Goal: Task Accomplishment & Management: Use online tool/utility

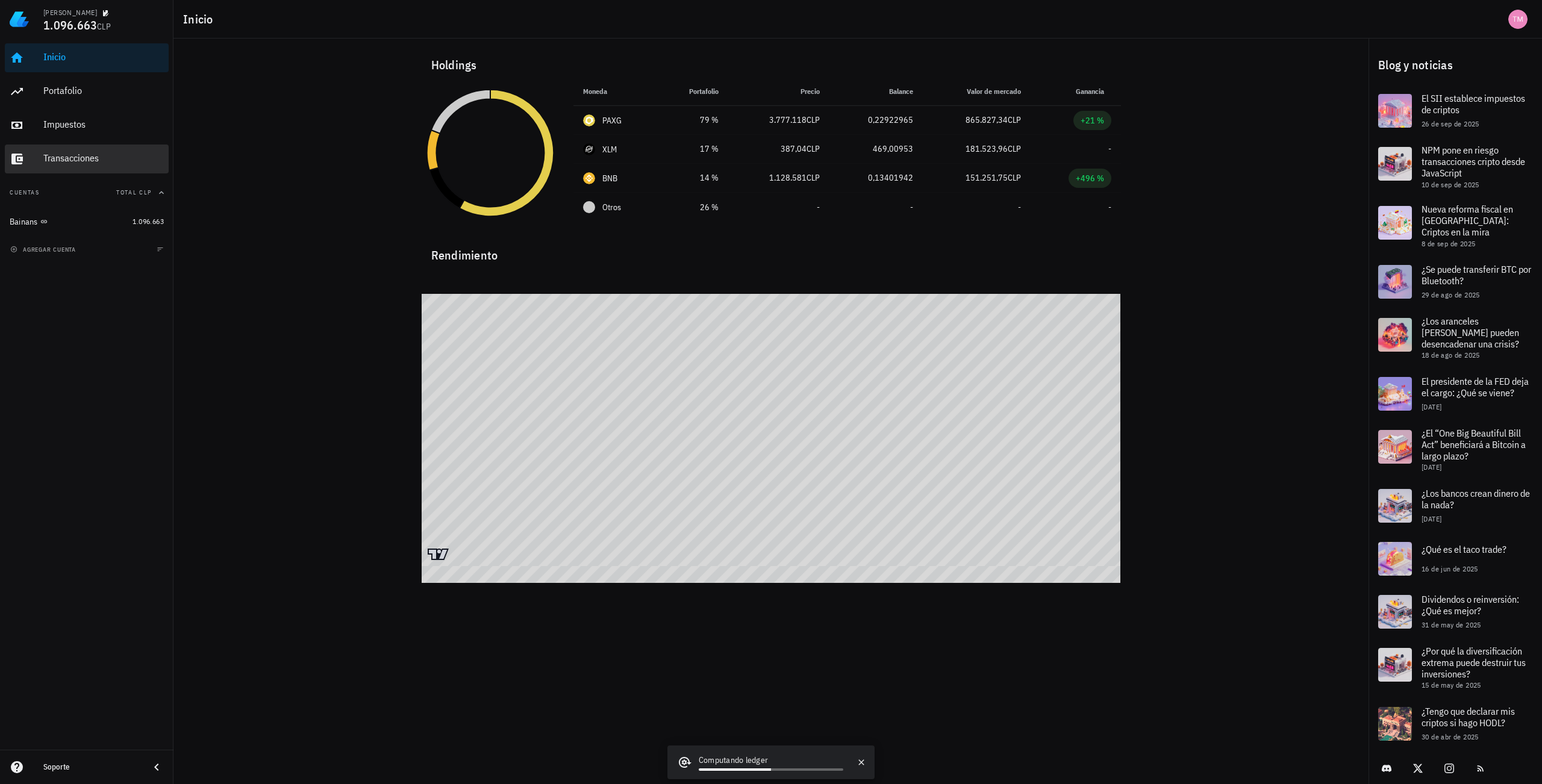
click at [119, 151] on div "Transacciones" at bounding box center [103, 158] width 120 height 27
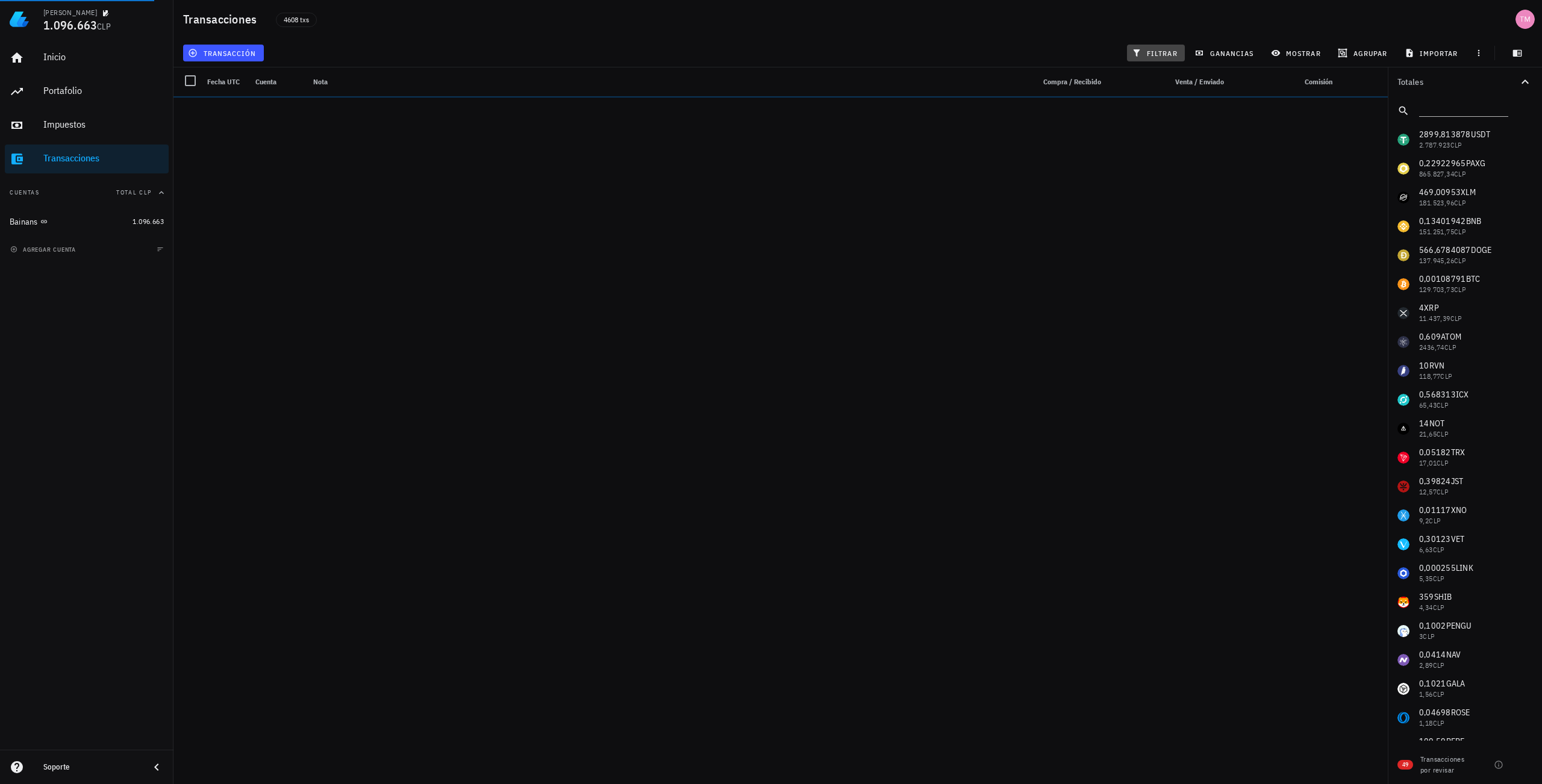
click at [1153, 59] on button "filtrar" at bounding box center [1156, 53] width 58 height 17
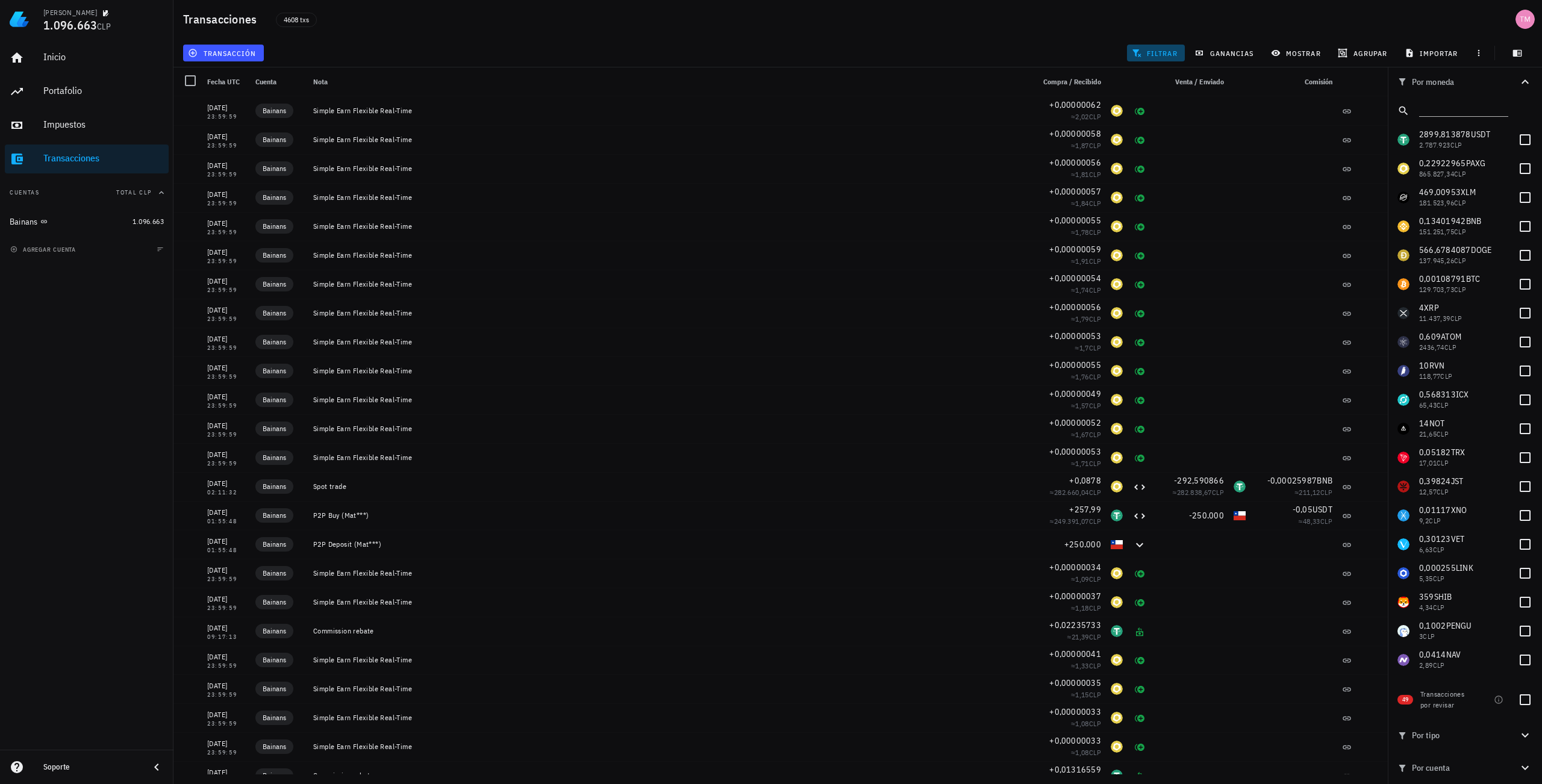
click at [1158, 53] on span "filtrar" at bounding box center [1155, 52] width 43 height 10
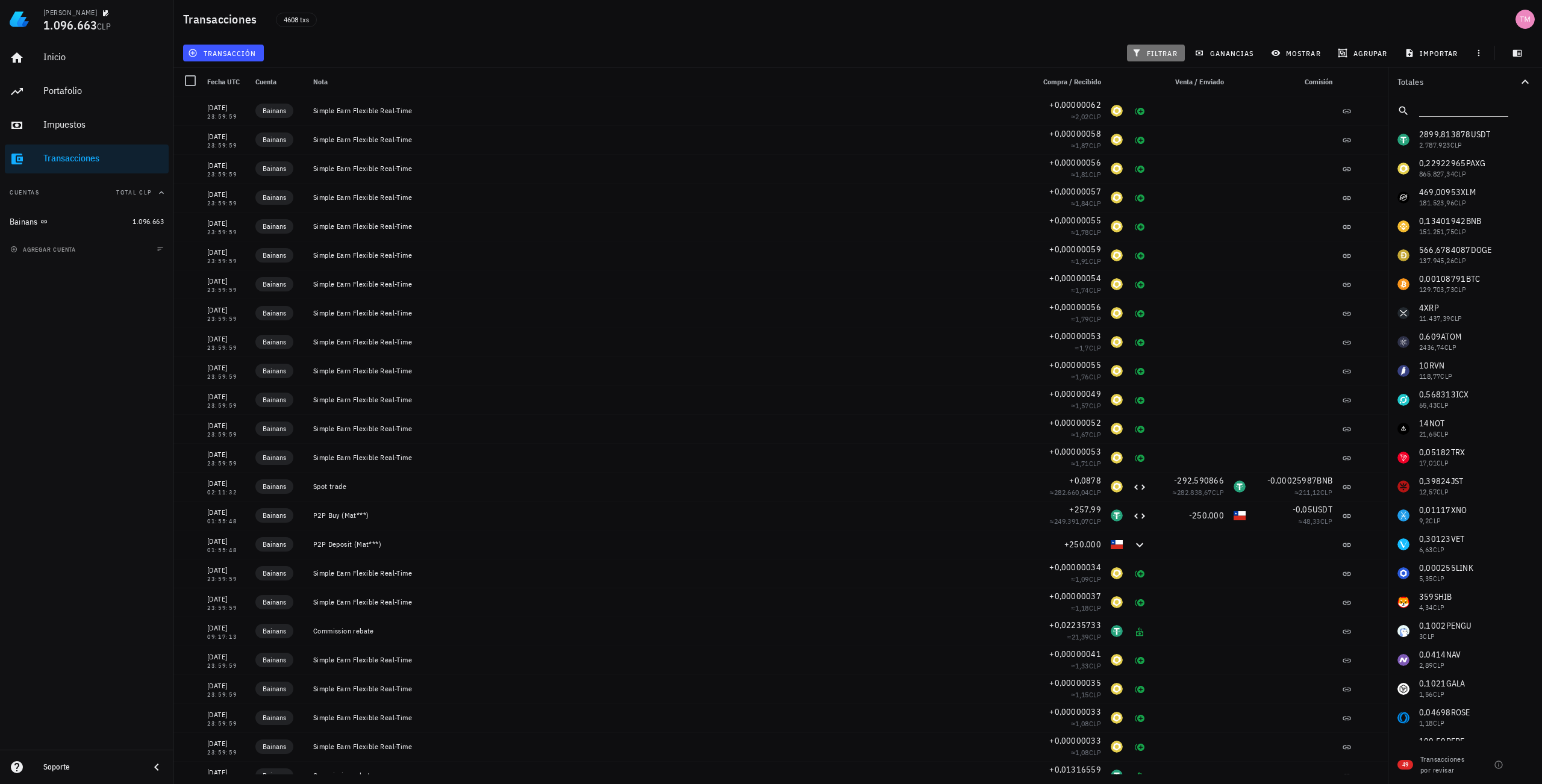
click at [1158, 53] on span "filtrar" at bounding box center [1155, 52] width 43 height 10
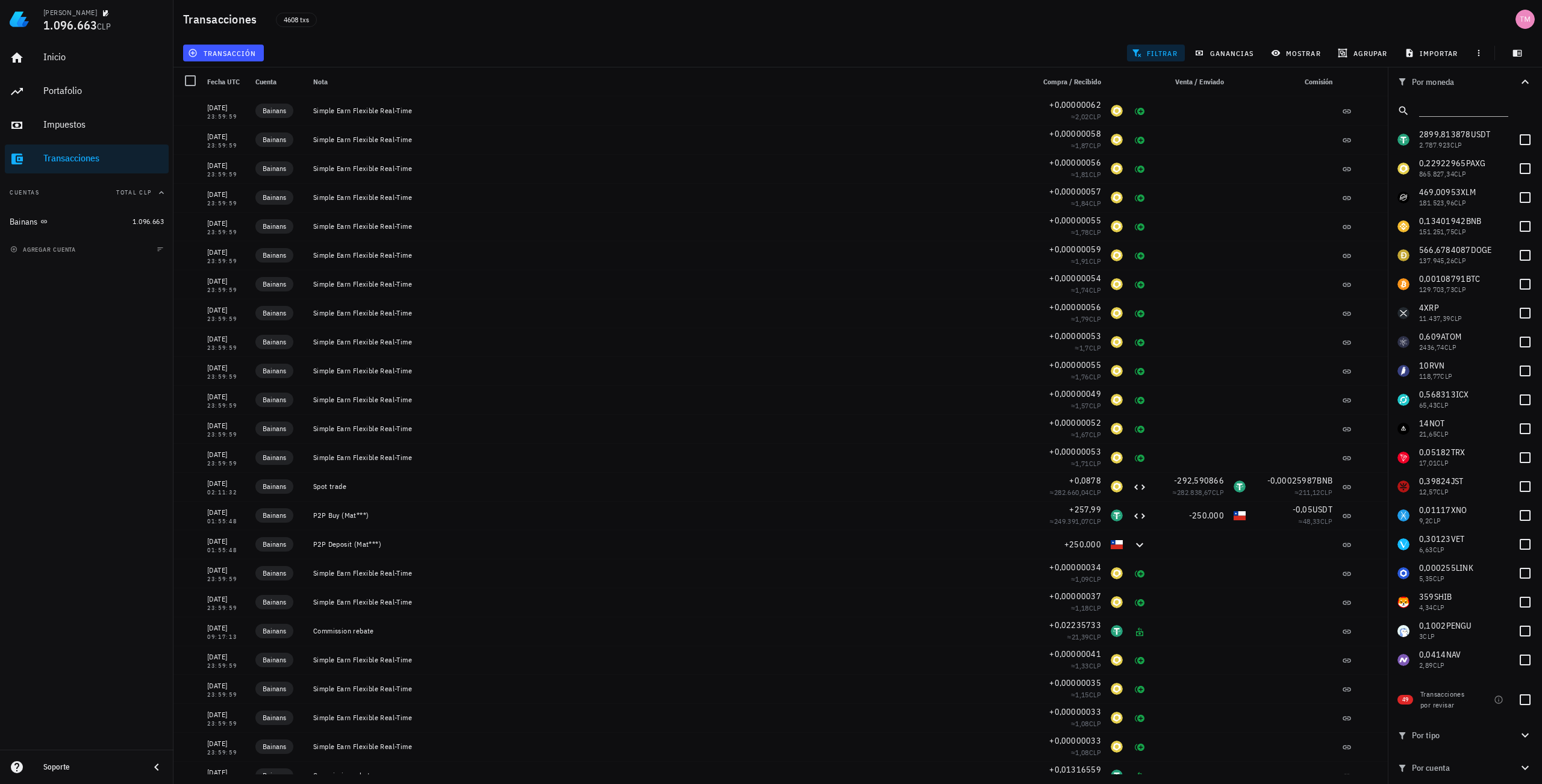
click at [1046, 10] on div "Transacciones 4608 txs" at bounding box center [858, 19] width 1368 height 38
click at [299, 22] on span "4608 txs" at bounding box center [296, 20] width 26 height 13
click at [327, 38] on div "Transacciones 4608 txs" at bounding box center [858, 19] width 1368 height 38
click at [1312, 54] on span "mostrar" at bounding box center [1297, 52] width 48 height 10
click at [1429, 53] on span "importar" at bounding box center [1432, 52] width 52 height 10
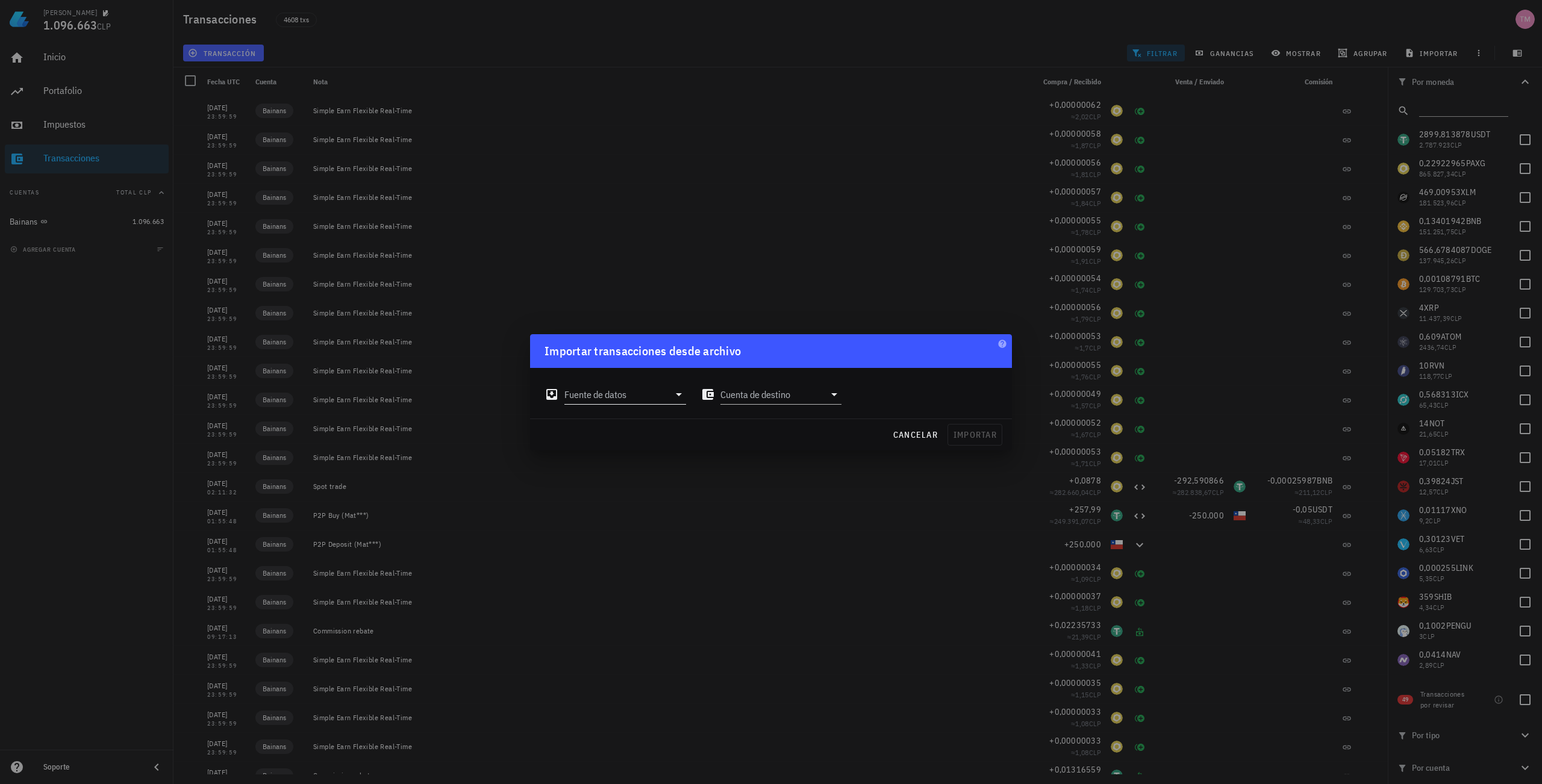
click at [670, 396] on div at bounding box center [677, 394] width 17 height 14
click at [832, 433] on div "cancelar importar" at bounding box center [770, 434] width 482 height 31
click at [668, 398] on input "Fuente de datos" at bounding box center [616, 394] width 105 height 19
click at [817, 440] on div "cancelar importar" at bounding box center [770, 434] width 482 height 31
click at [632, 391] on input "Fuente de datos" at bounding box center [616, 394] width 105 height 19
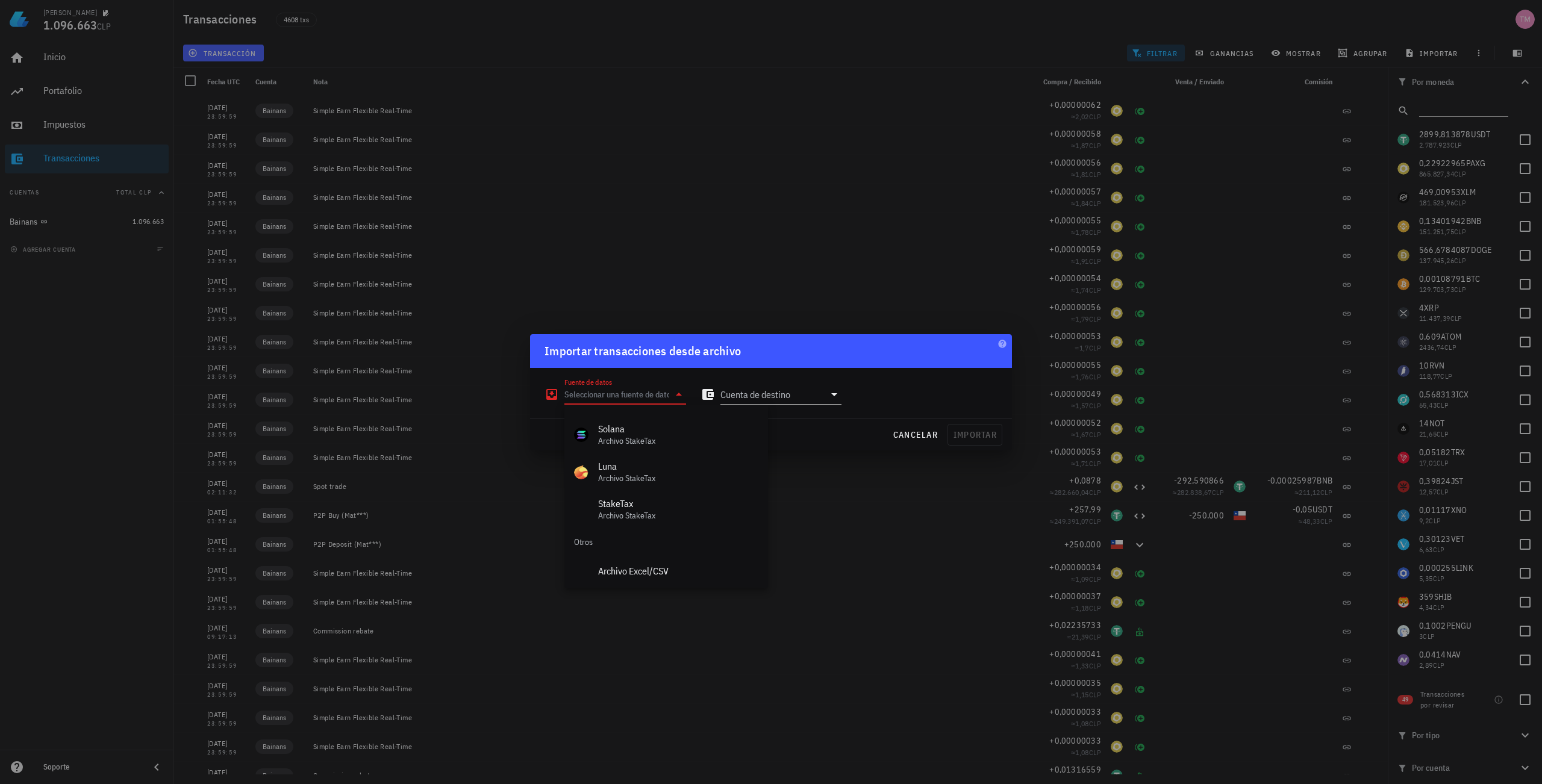
scroll to position [540, 0]
